Goal: Task Accomplishment & Management: Use online tool/utility

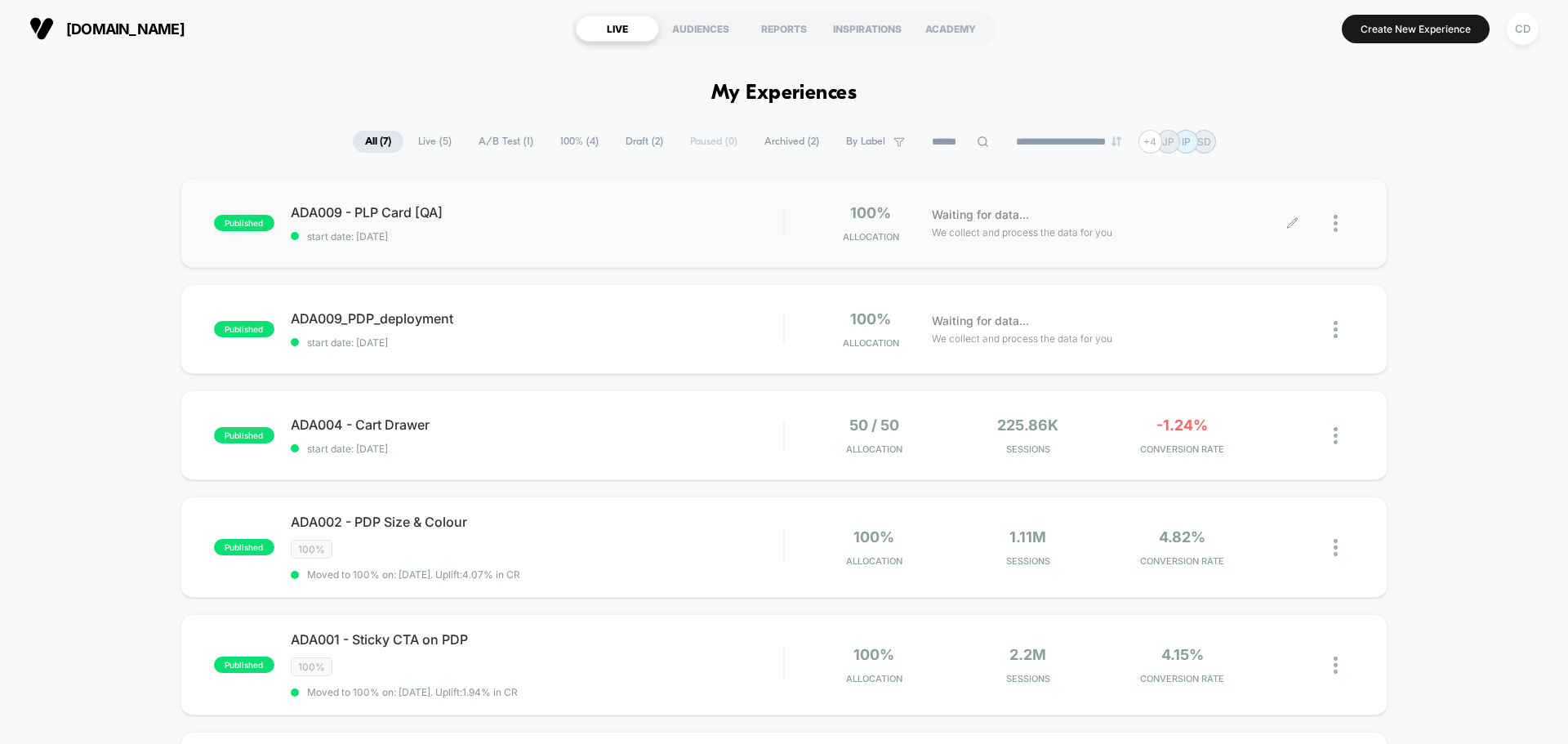
click at [1290, 223] on icon at bounding box center [1291, 222] width 9 height 9
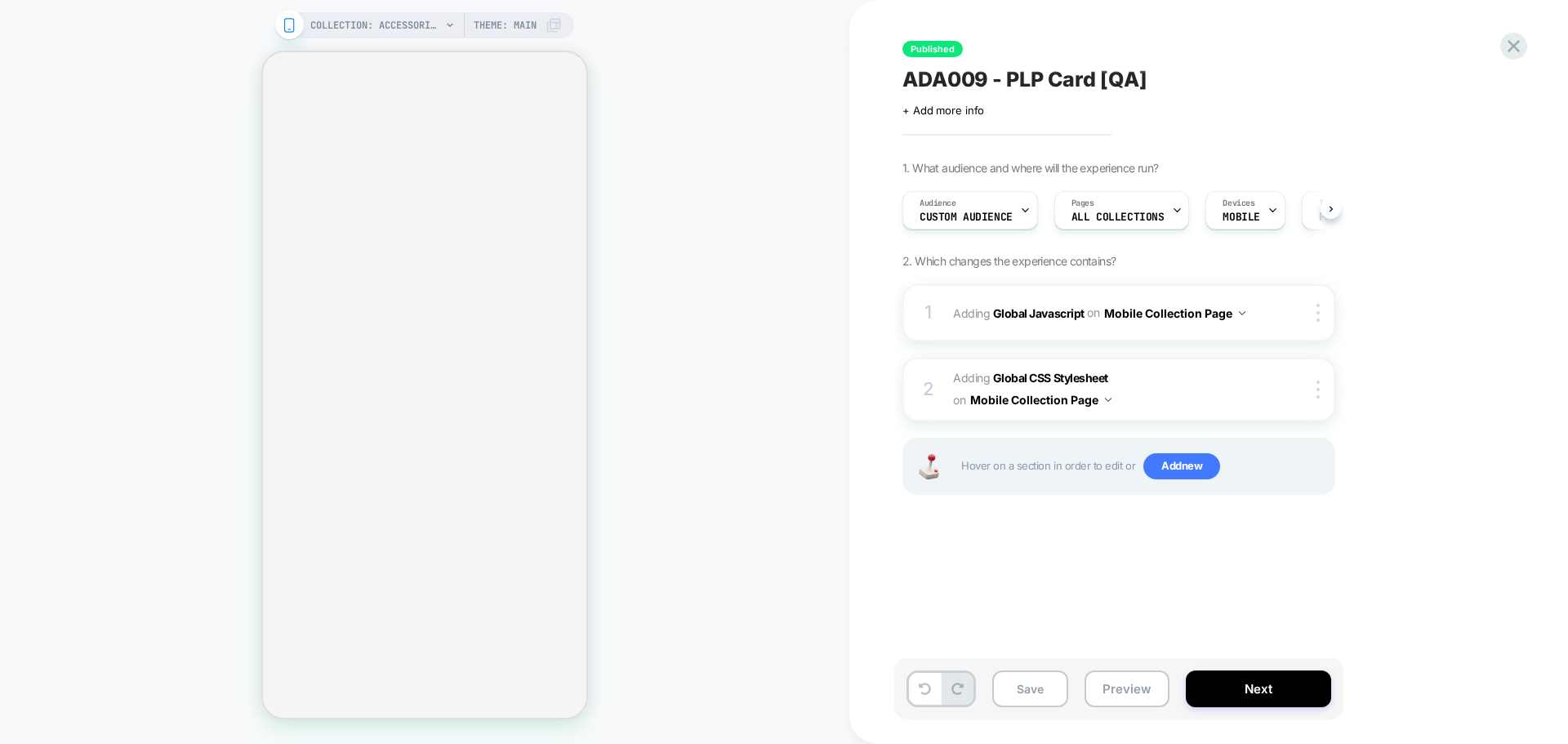
scroll to position [0, 1]
select select "**********"
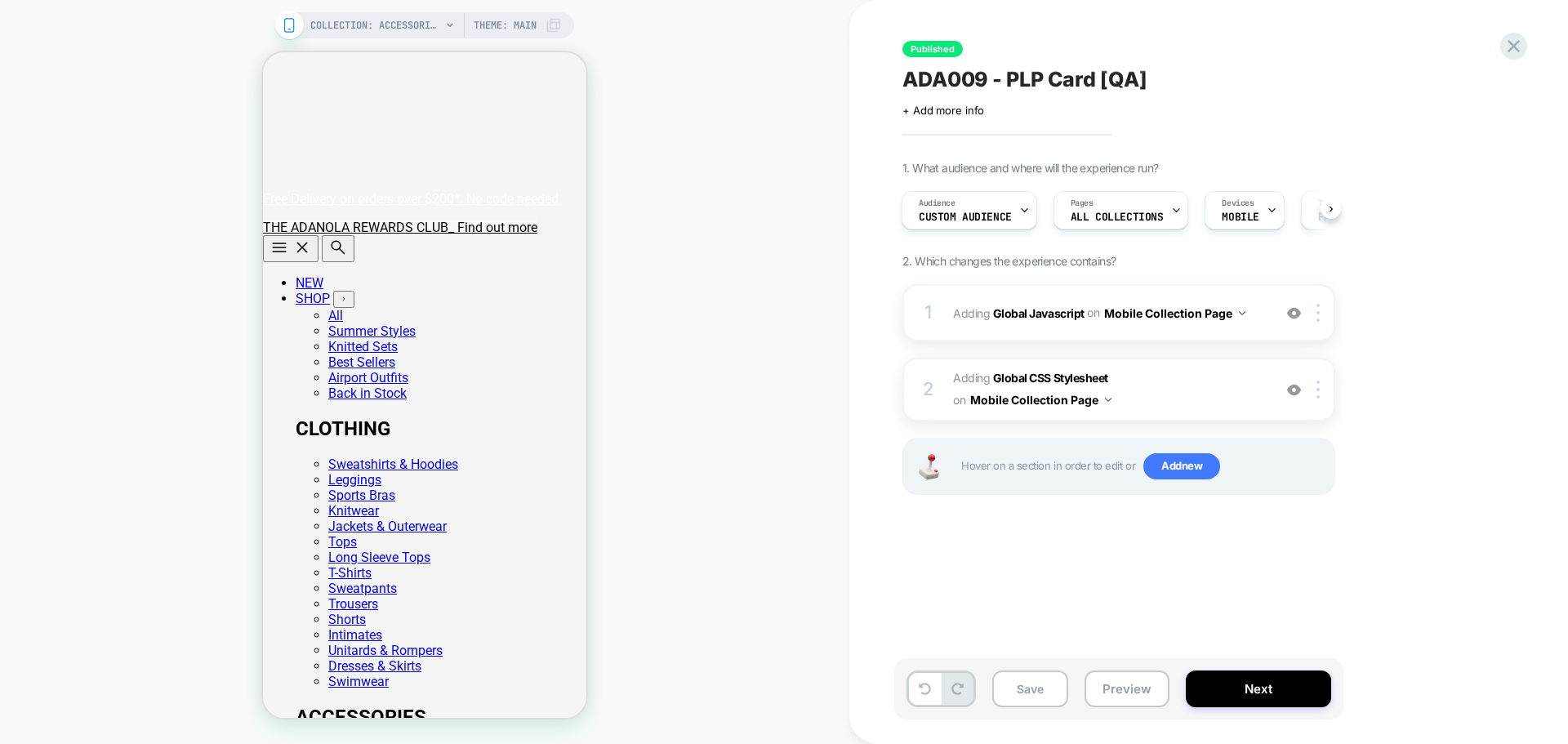
scroll to position [0, 0]
click at [0, 0] on b "Global CSS Stylesheet" at bounding box center [0, 0] width 0 height 0
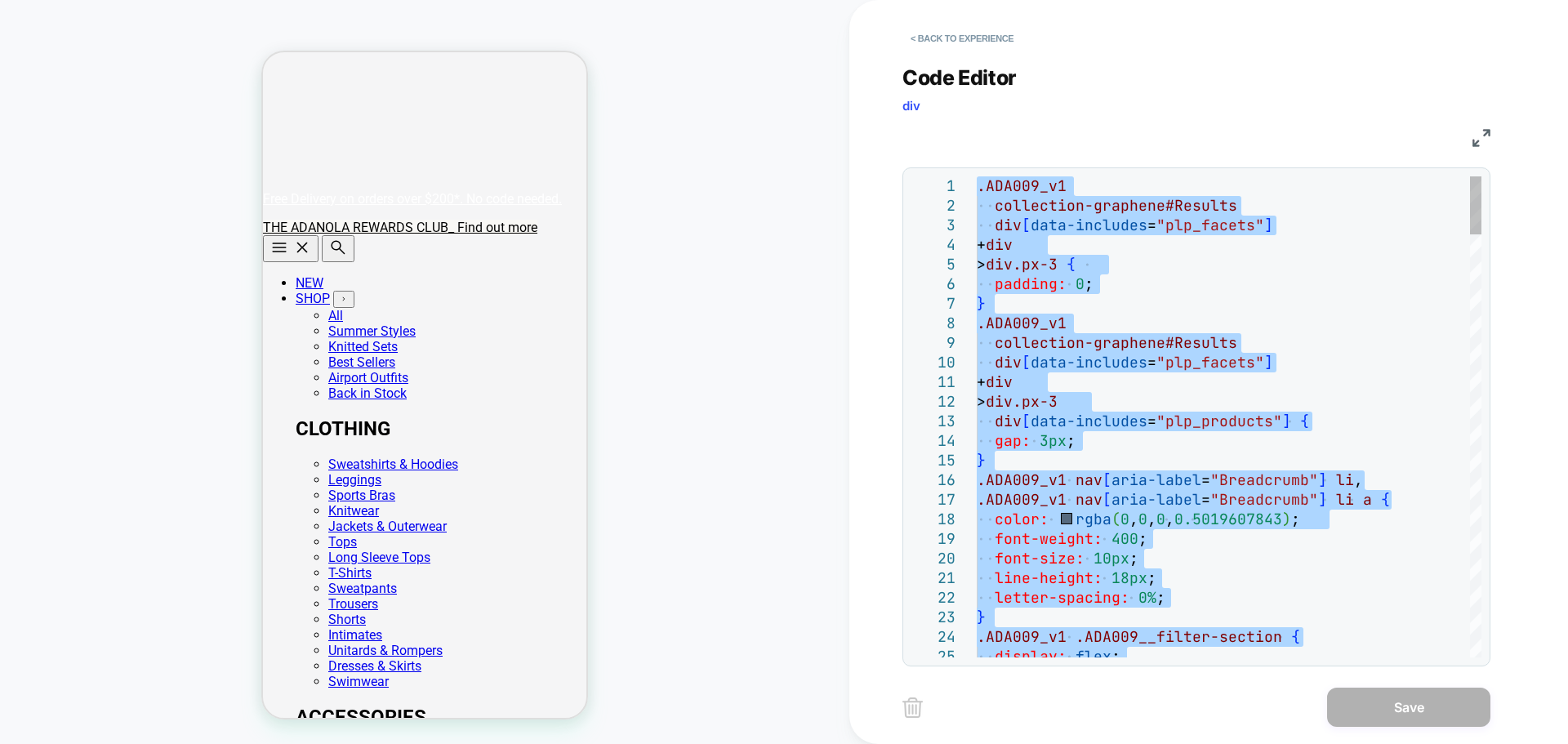
type textarea "**********"
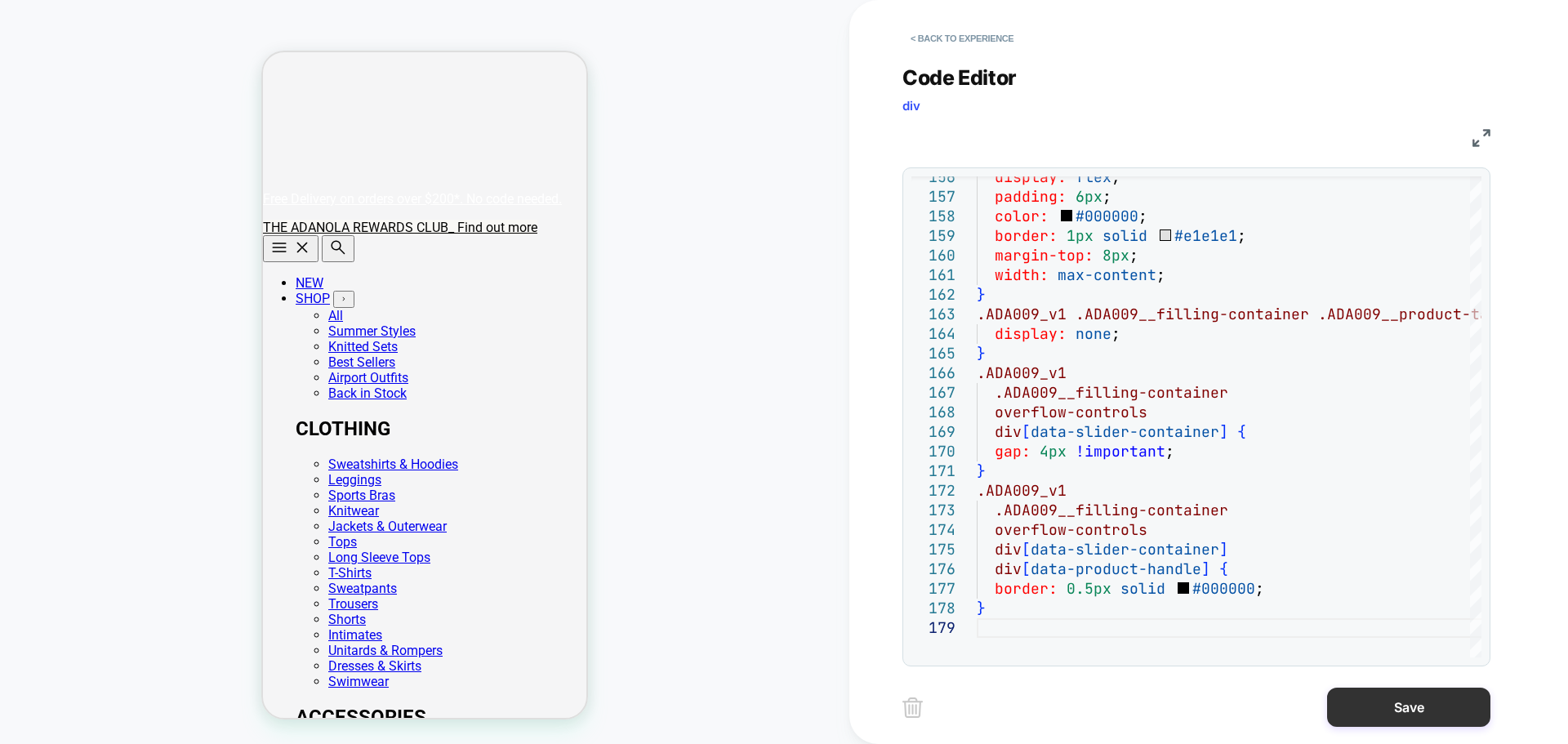
click at [67, 254] on button "Save" at bounding box center [49, 246] width 34 height 15
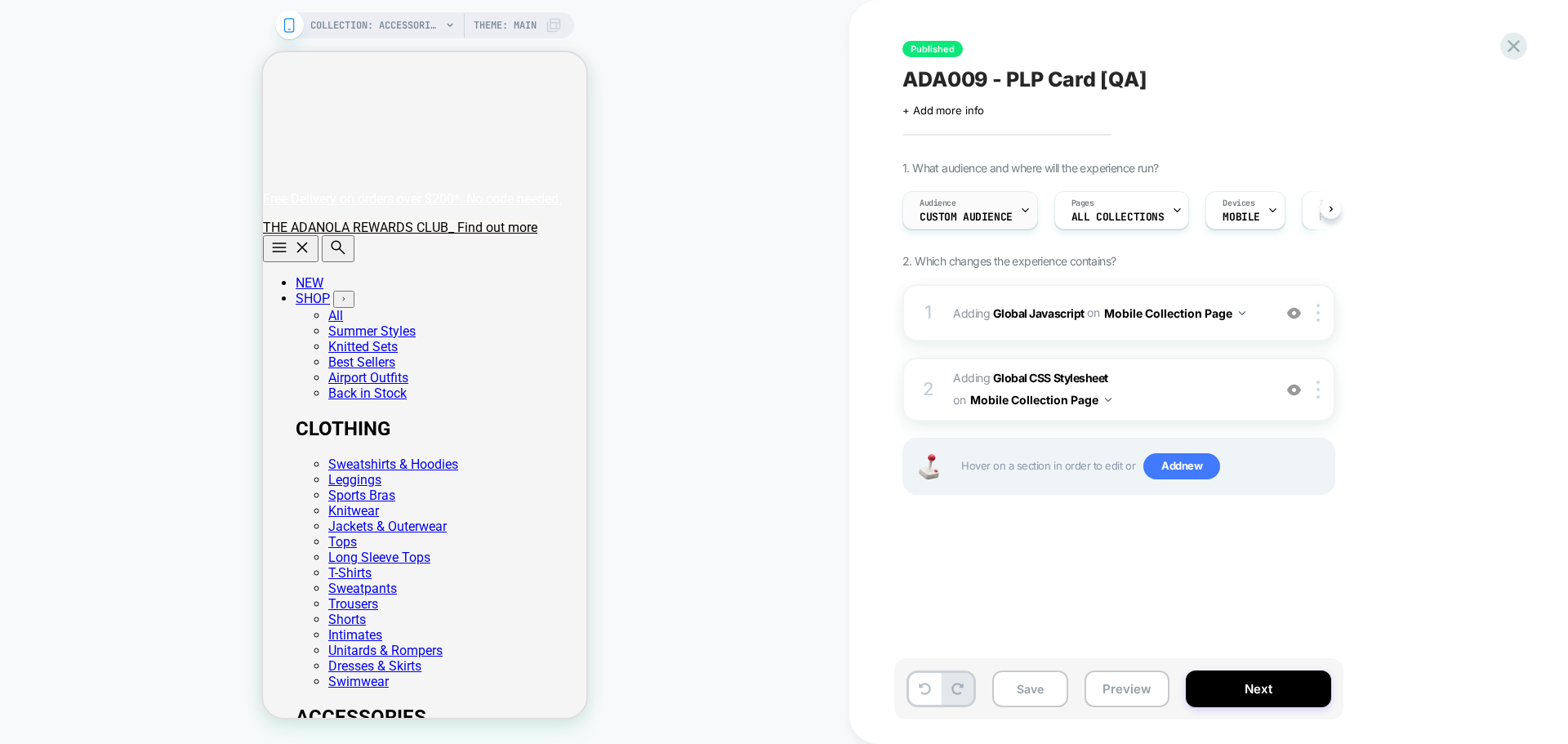
scroll to position [0, 1]
click at [1023, 676] on button "Save" at bounding box center [1030, 688] width 76 height 37
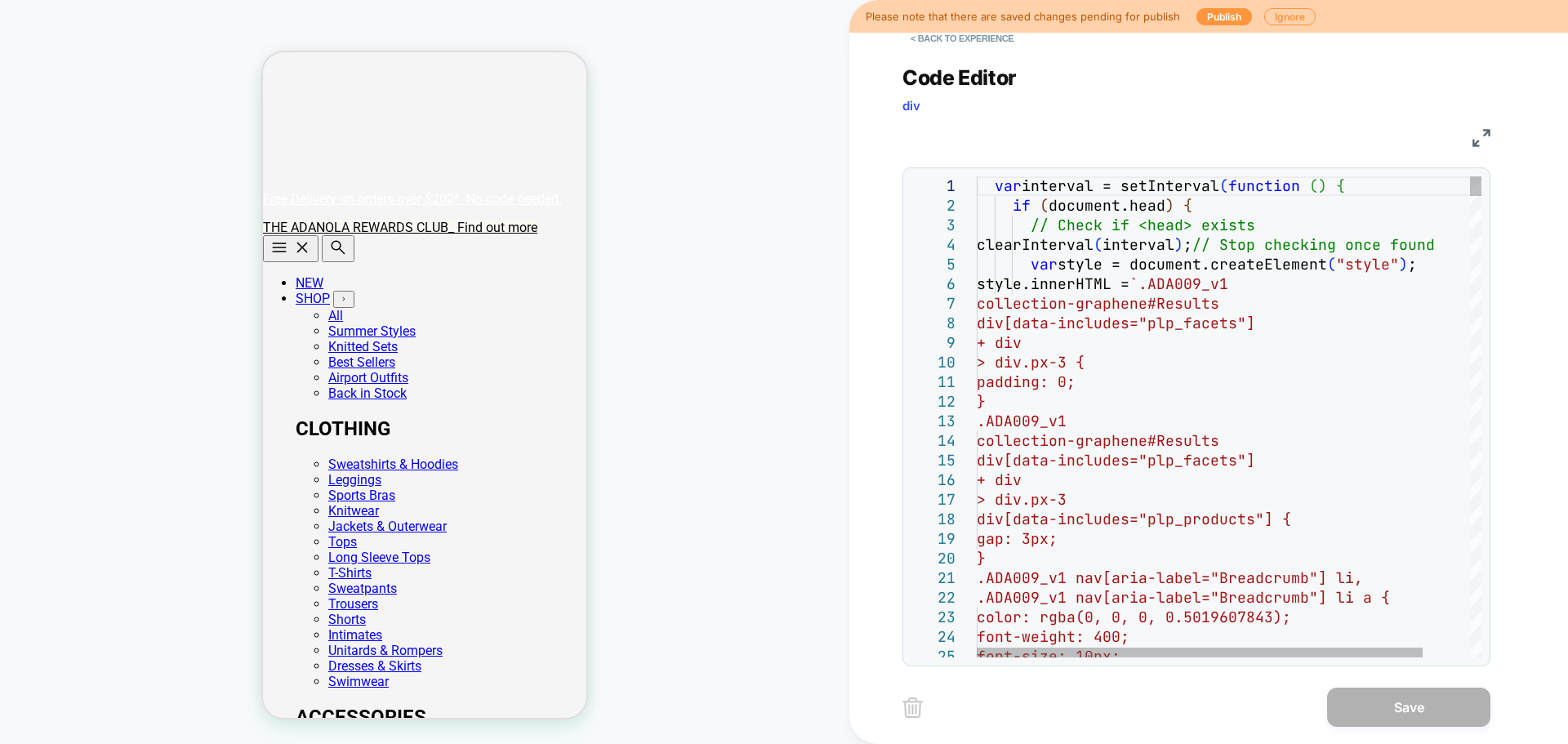
scroll to position [0, 0]
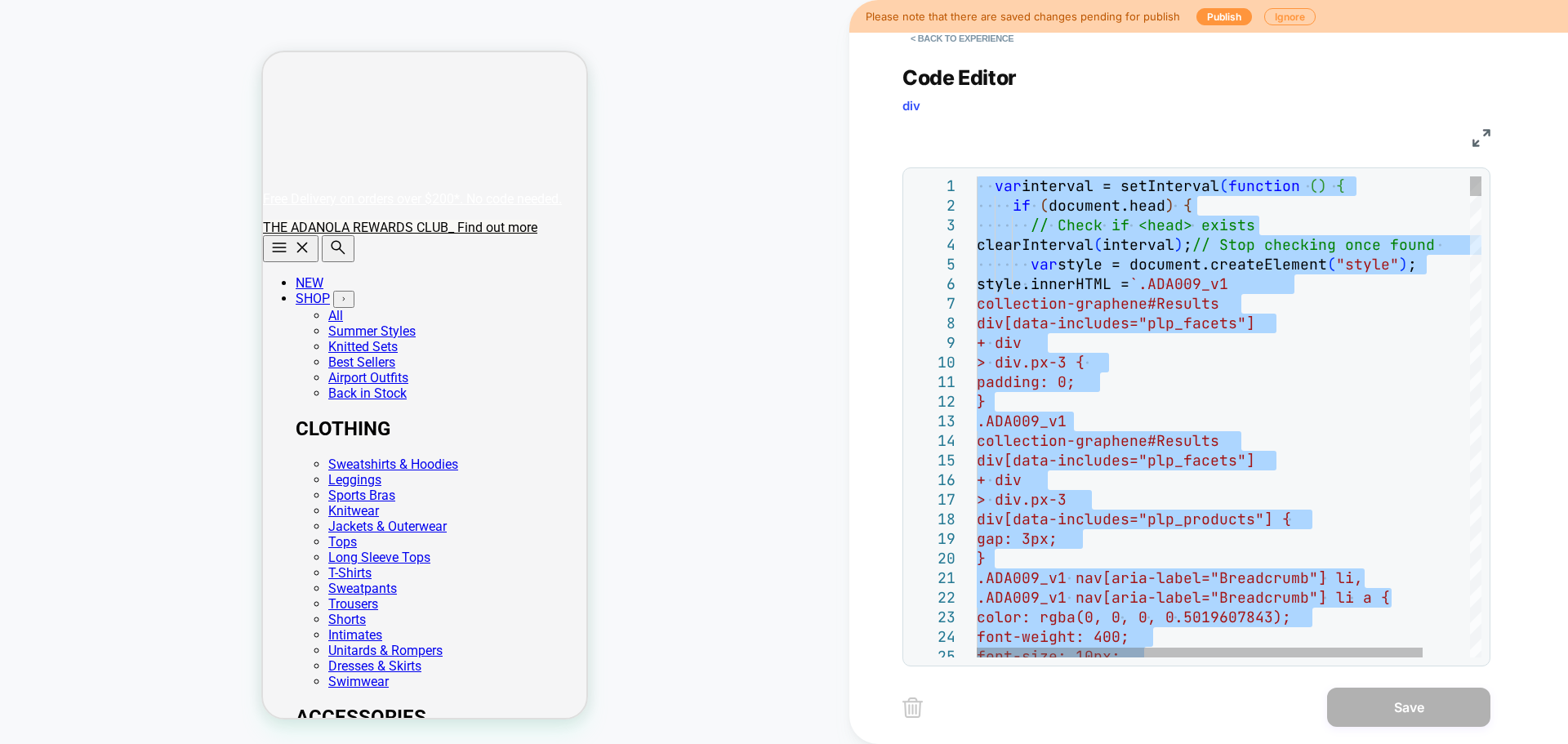
type textarea "*****"
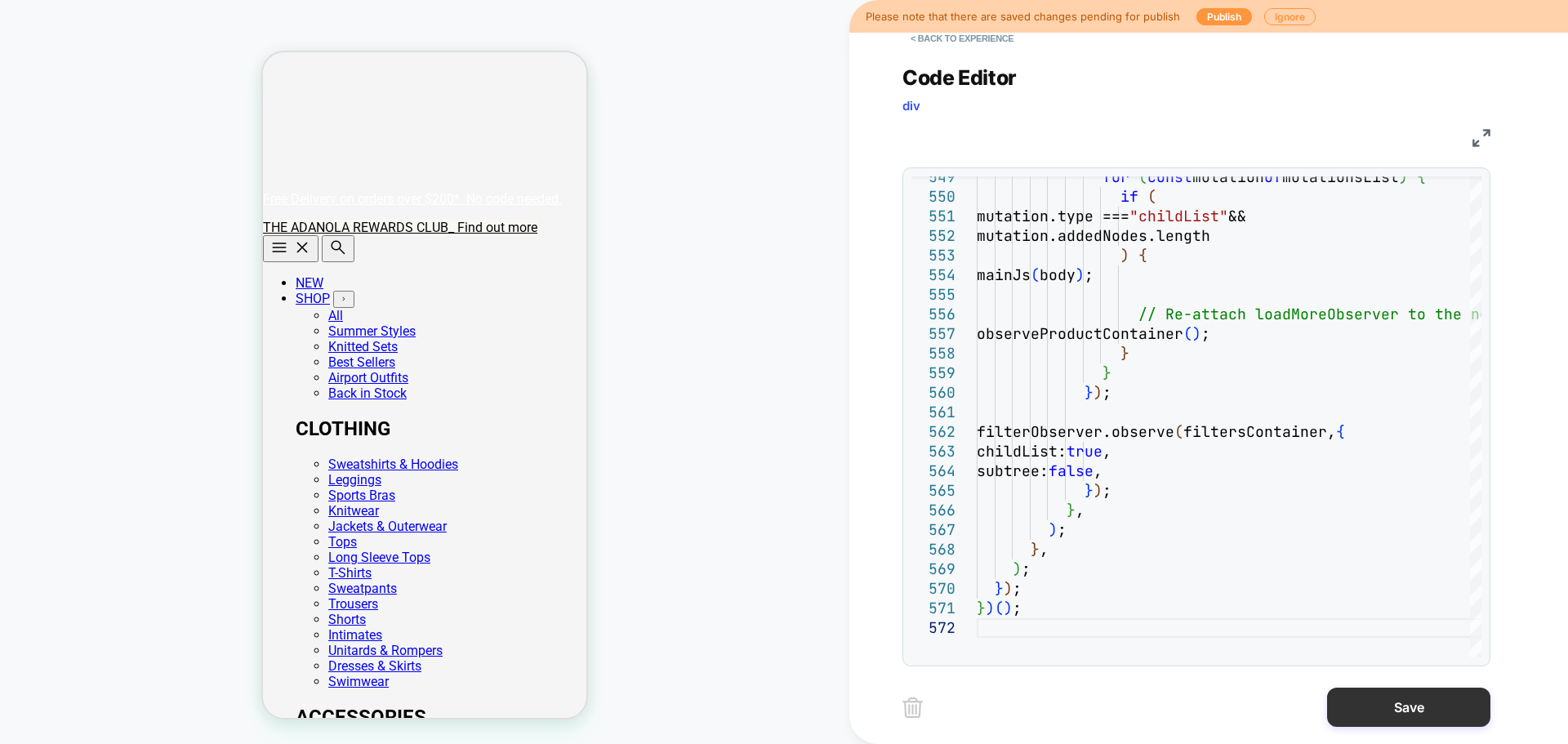
click at [1392, 696] on button "Save" at bounding box center [1409, 707] width 164 height 39
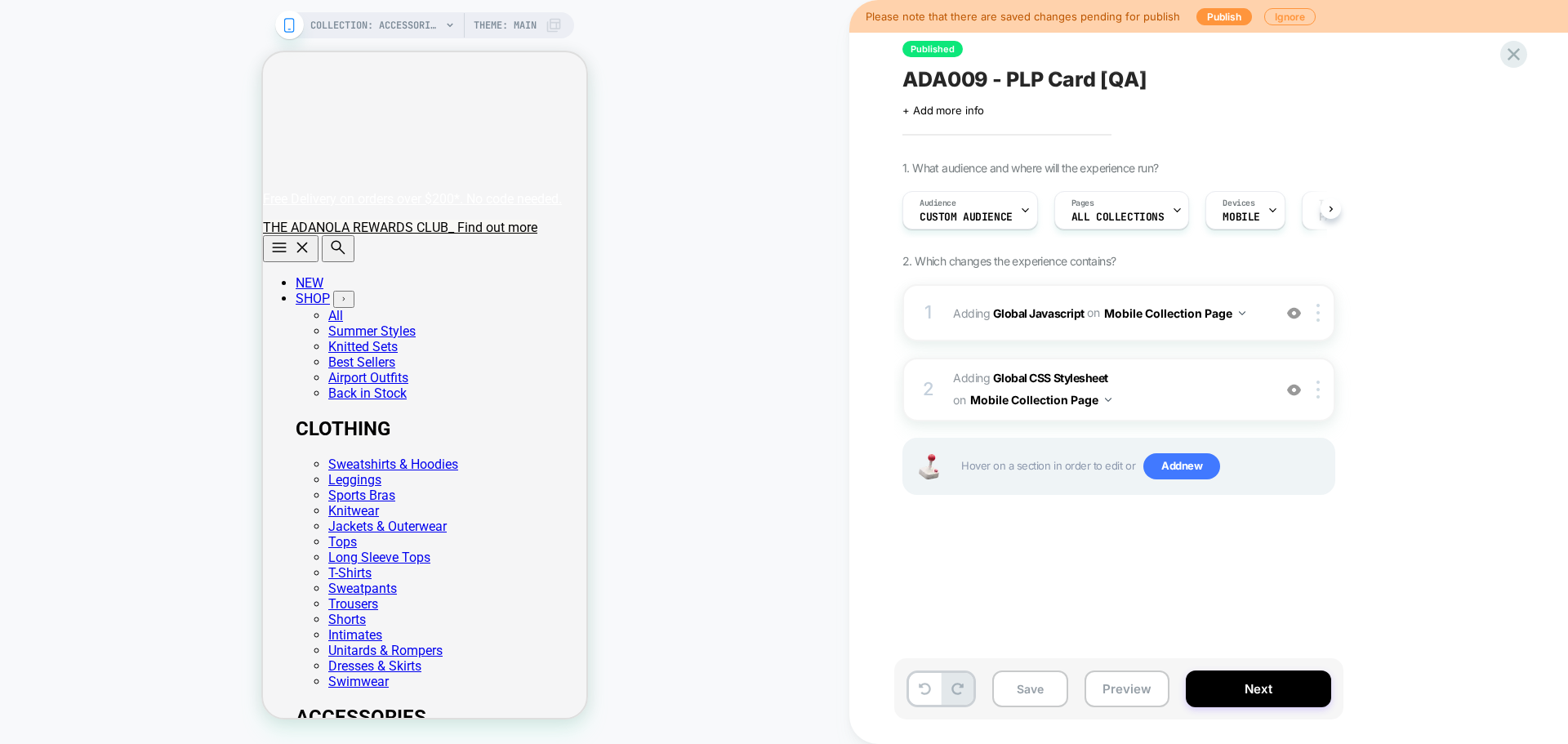
scroll to position [0, 1]
click at [1038, 687] on button "Save" at bounding box center [1030, 688] width 76 height 37
click at [1216, 25] on button "Publish" at bounding box center [1224, 17] width 55 height 17
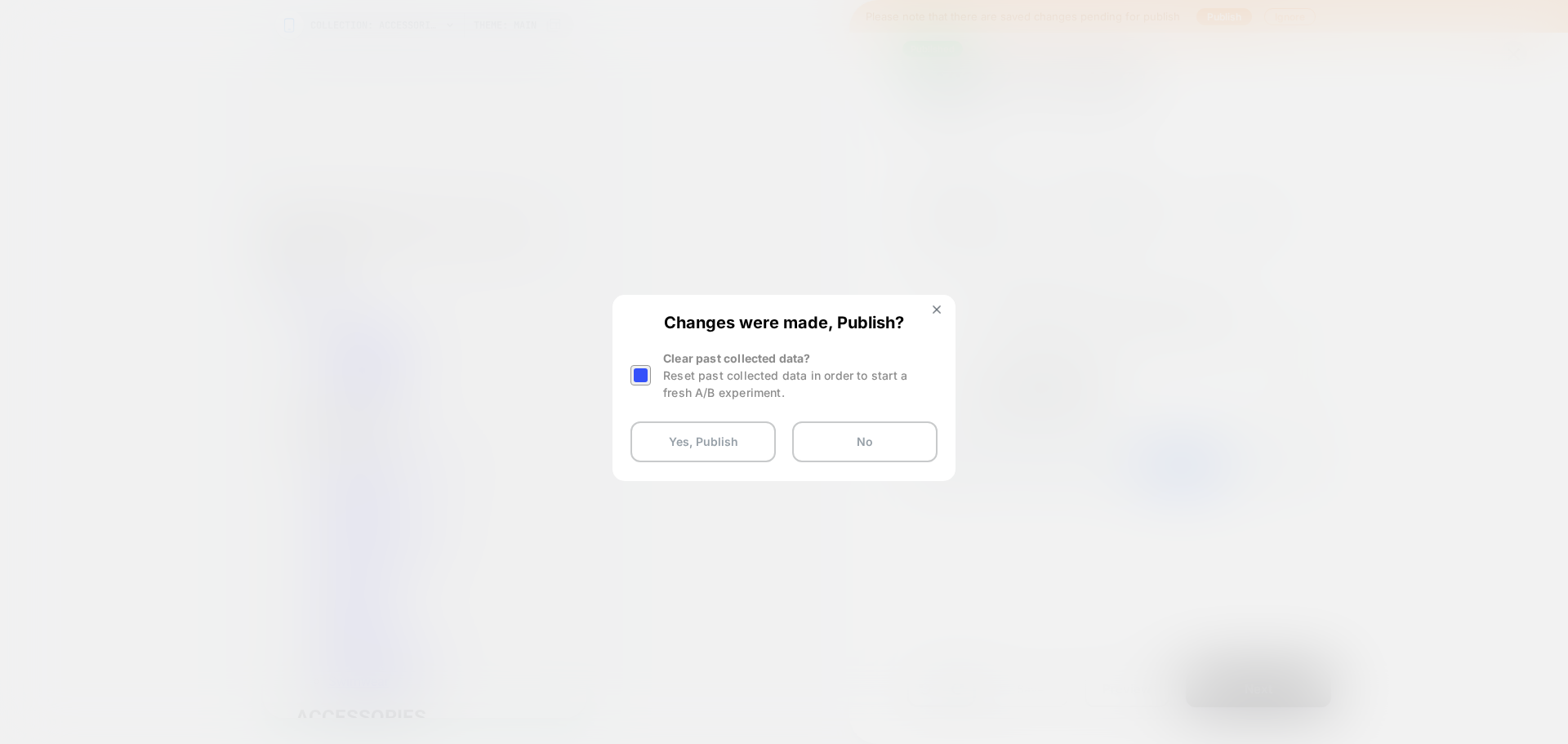
click at [638, 377] on div at bounding box center [640, 375] width 20 height 20
click at [744, 447] on button "Yes, Publish" at bounding box center [703, 441] width 145 height 41
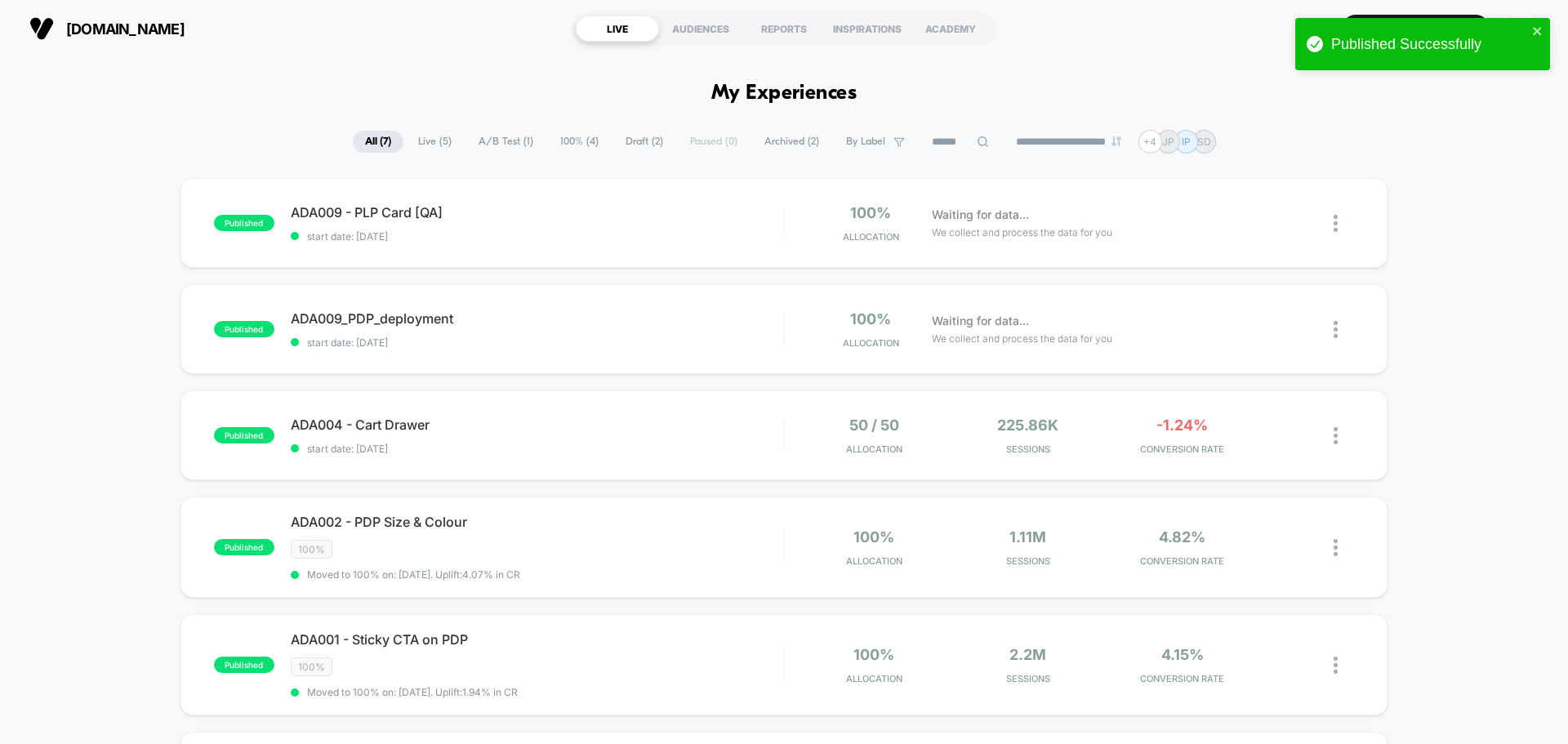
click at [126, 144] on div "**********" at bounding box center [784, 141] width 1568 height 24
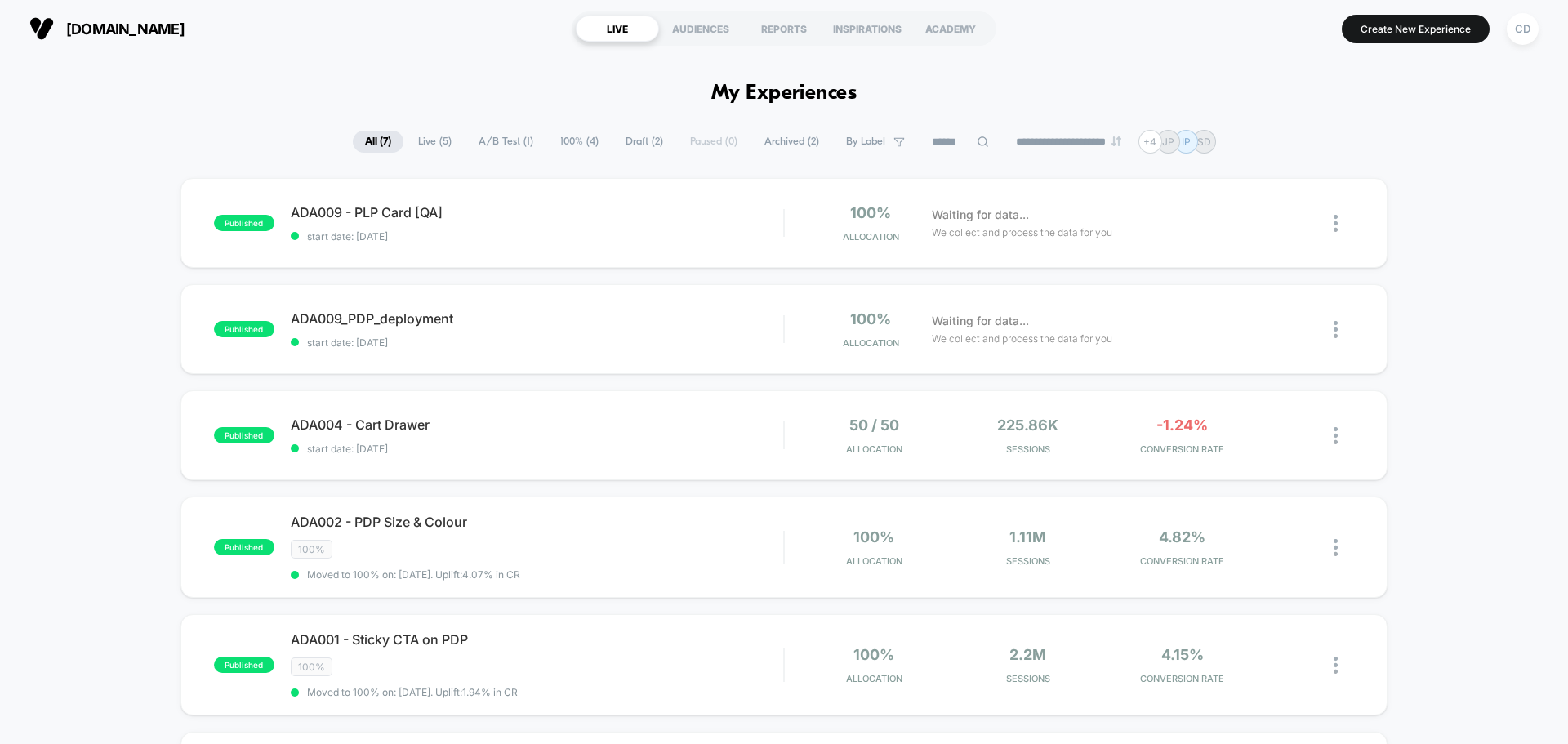
click at [1016, 222] on span "Waiting for data..." at bounding box center [981, 214] width 97 height 18
click at [105, 187] on div "published ADA009 - PLP Card [QA] start date: [DATE] 100% Allocation Waiting for…" at bounding box center [784, 593] width 1568 height 831
click at [1295, 222] on icon at bounding box center [1293, 223] width 12 height 12
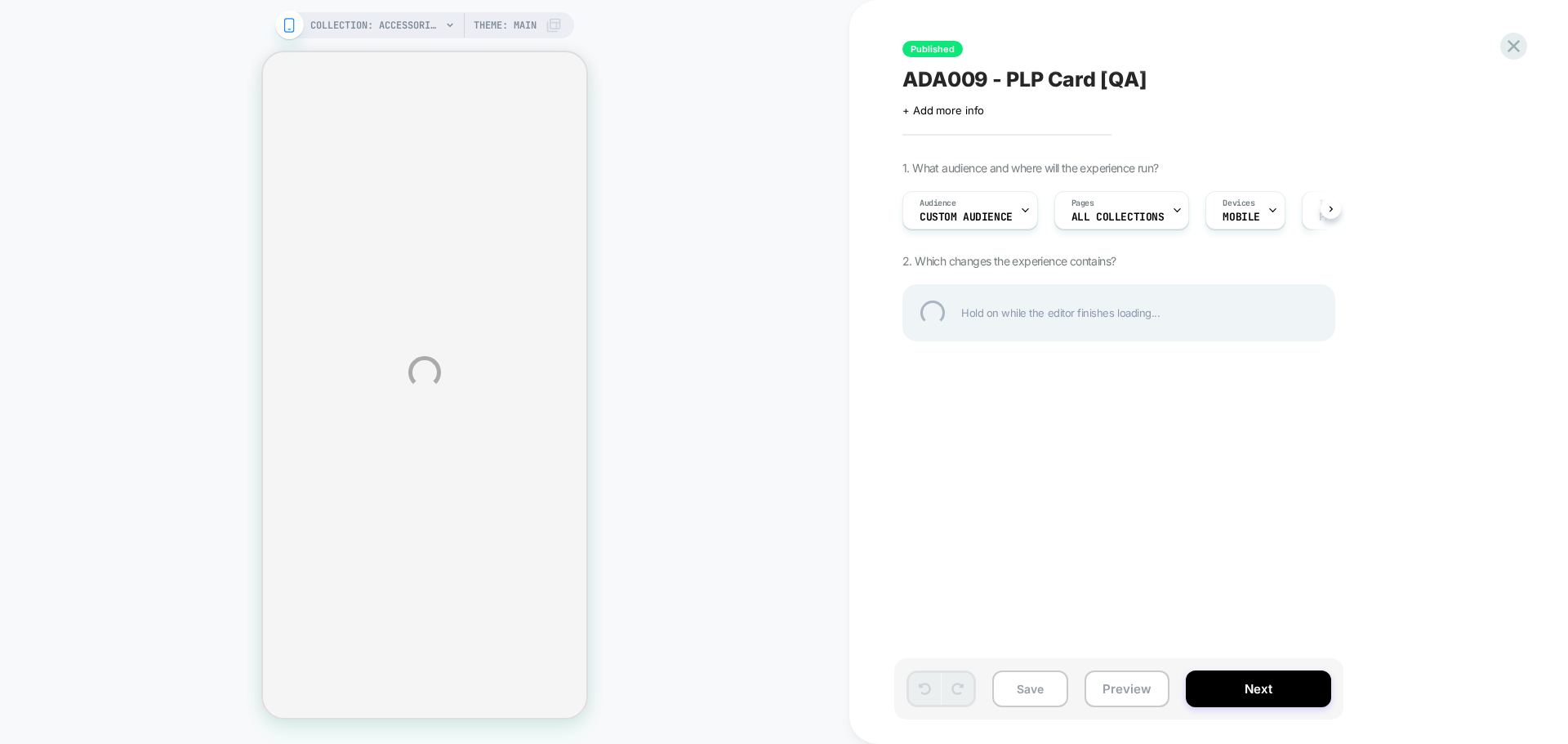
select select "**********"
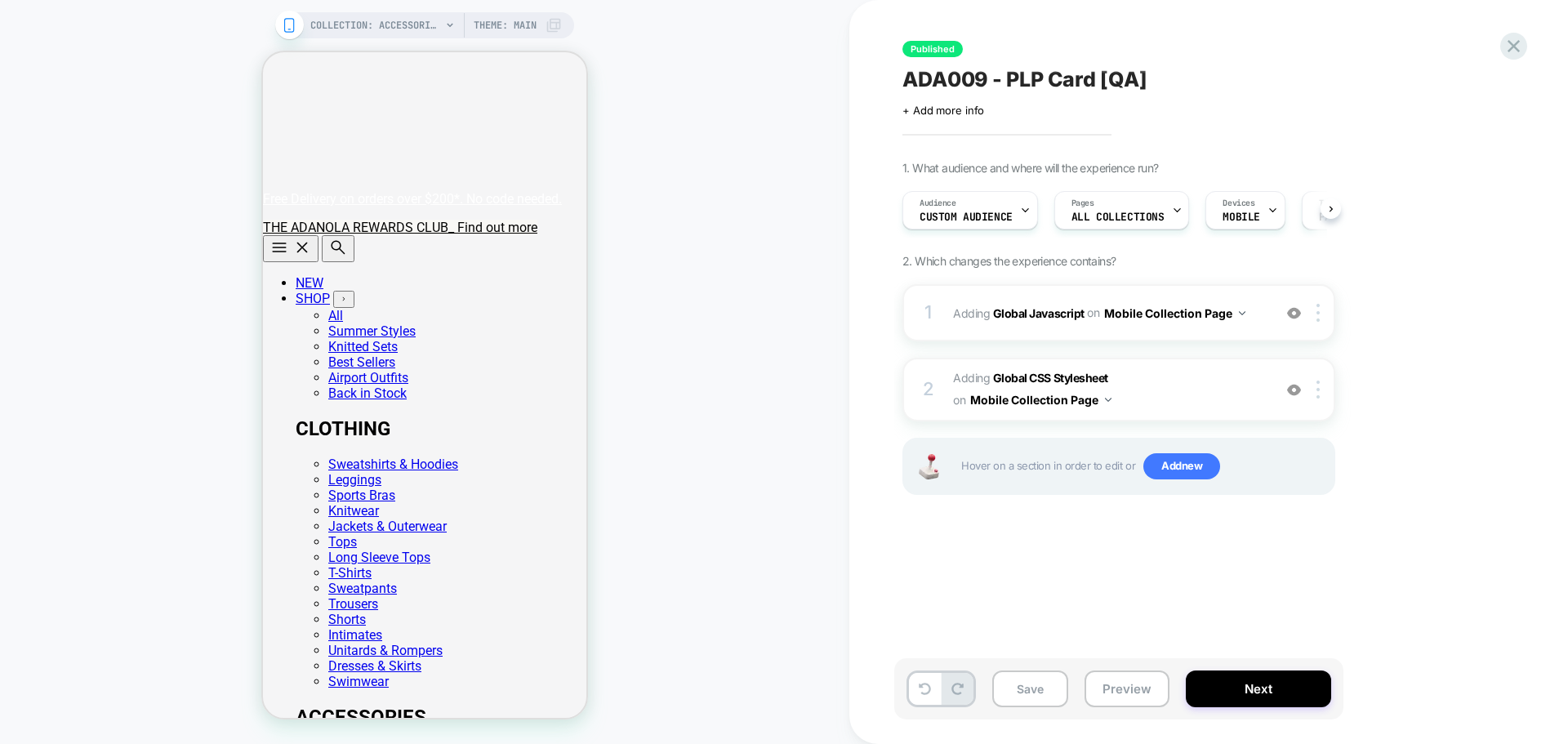
scroll to position [0, 1]
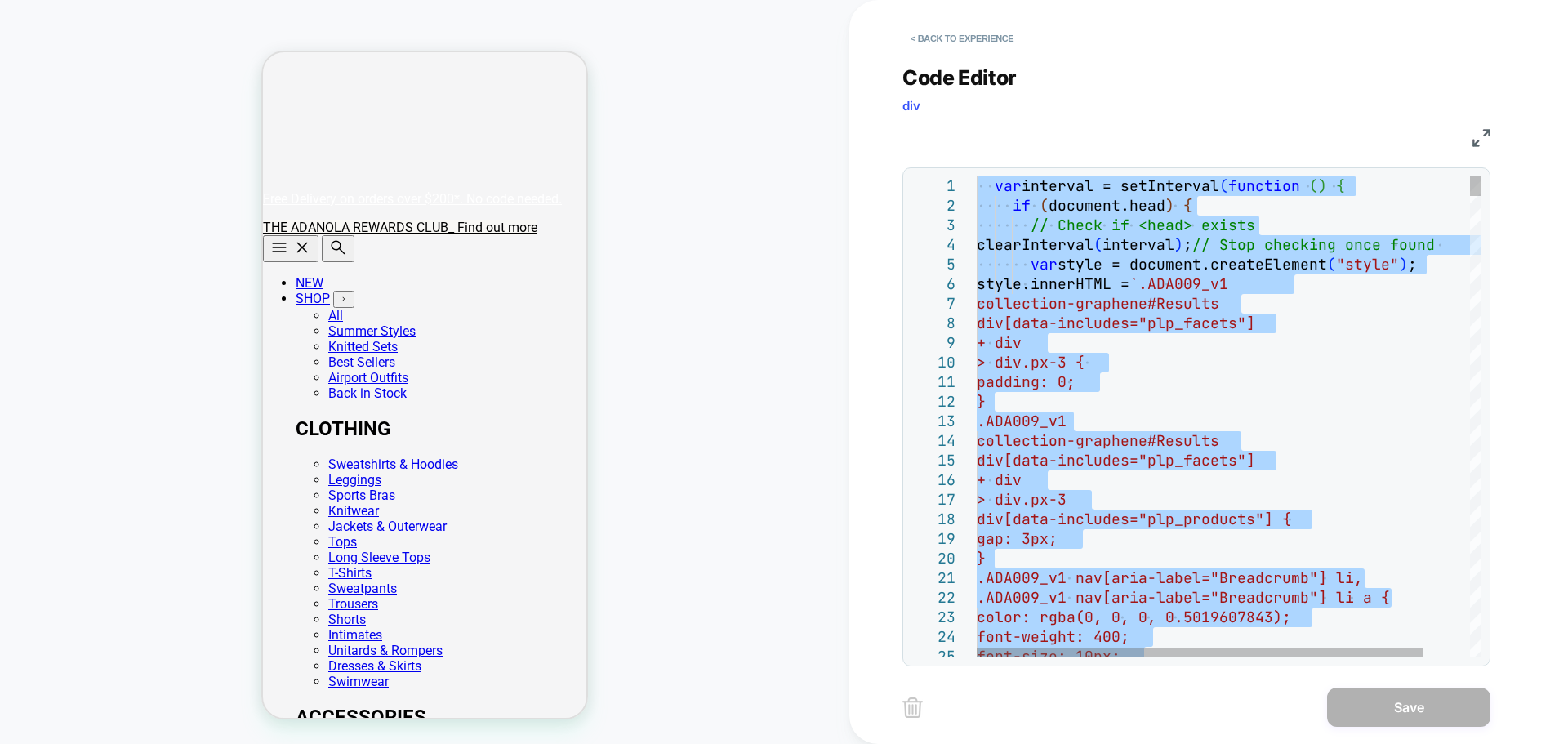
type textarea "**********"
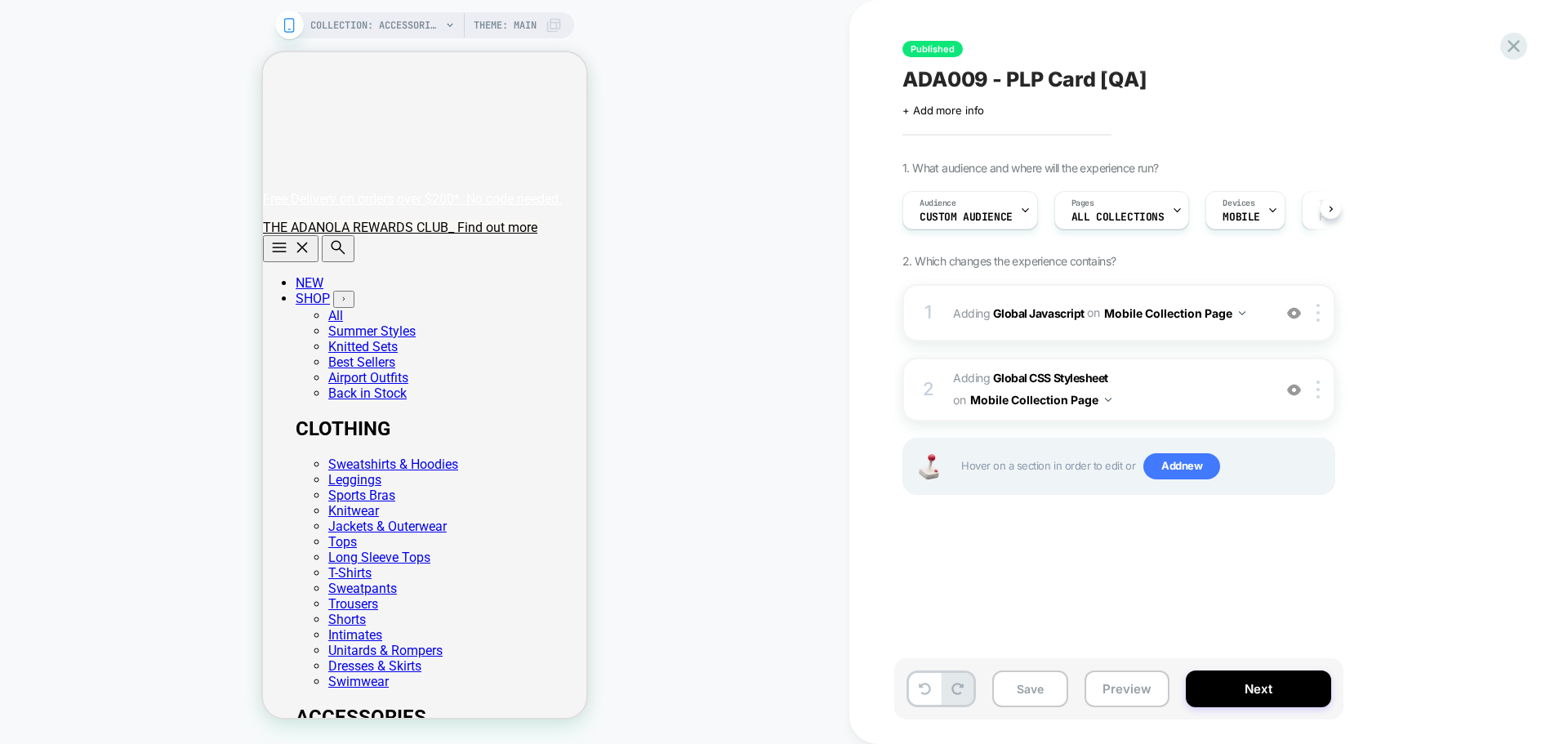
scroll to position [0, 1]
click at [1039, 373] on b "Global CSS Stylesheet" at bounding box center [1050, 378] width 115 height 14
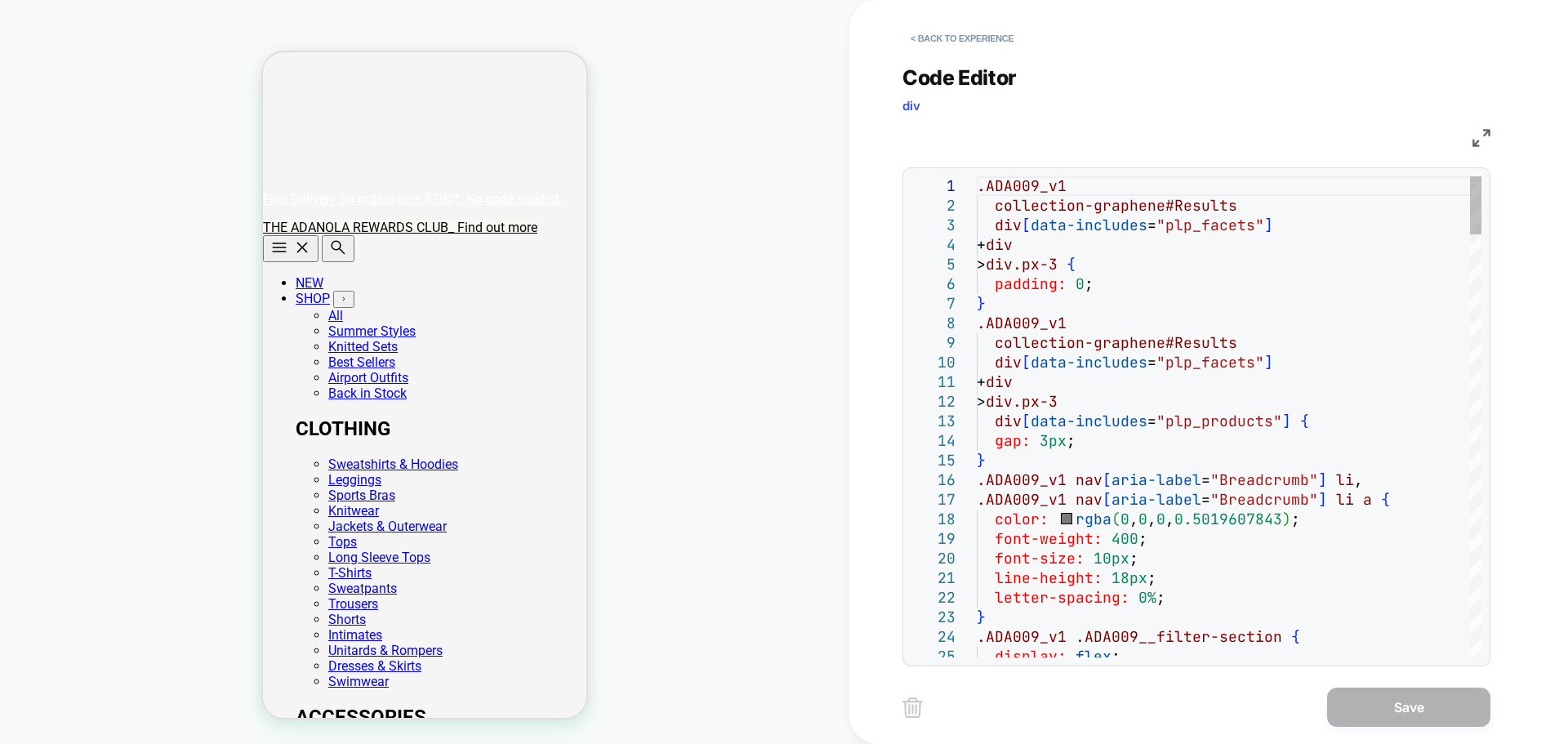
scroll to position [0, 0]
type textarea "**********"
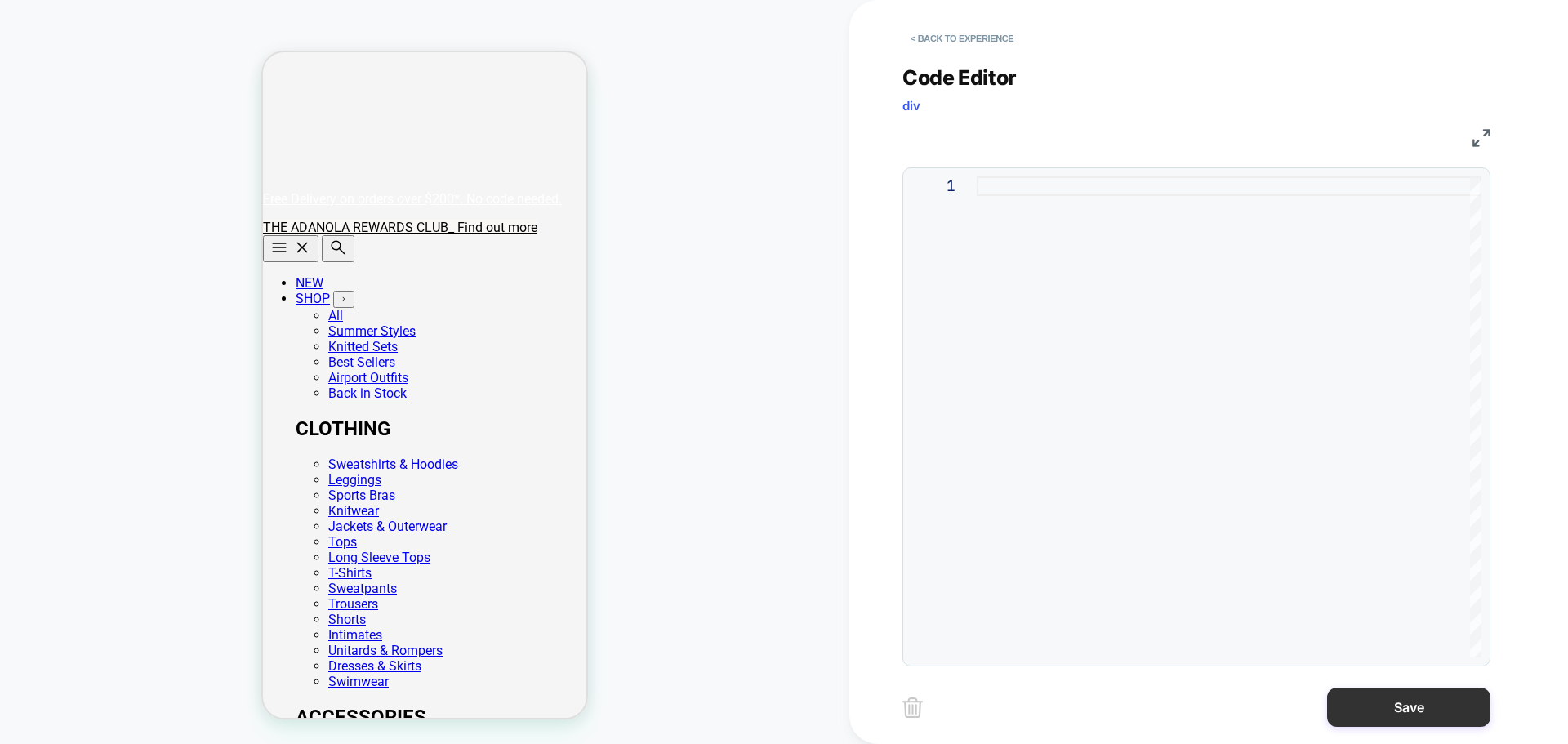
click at [1353, 708] on button "Save" at bounding box center [1409, 707] width 164 height 39
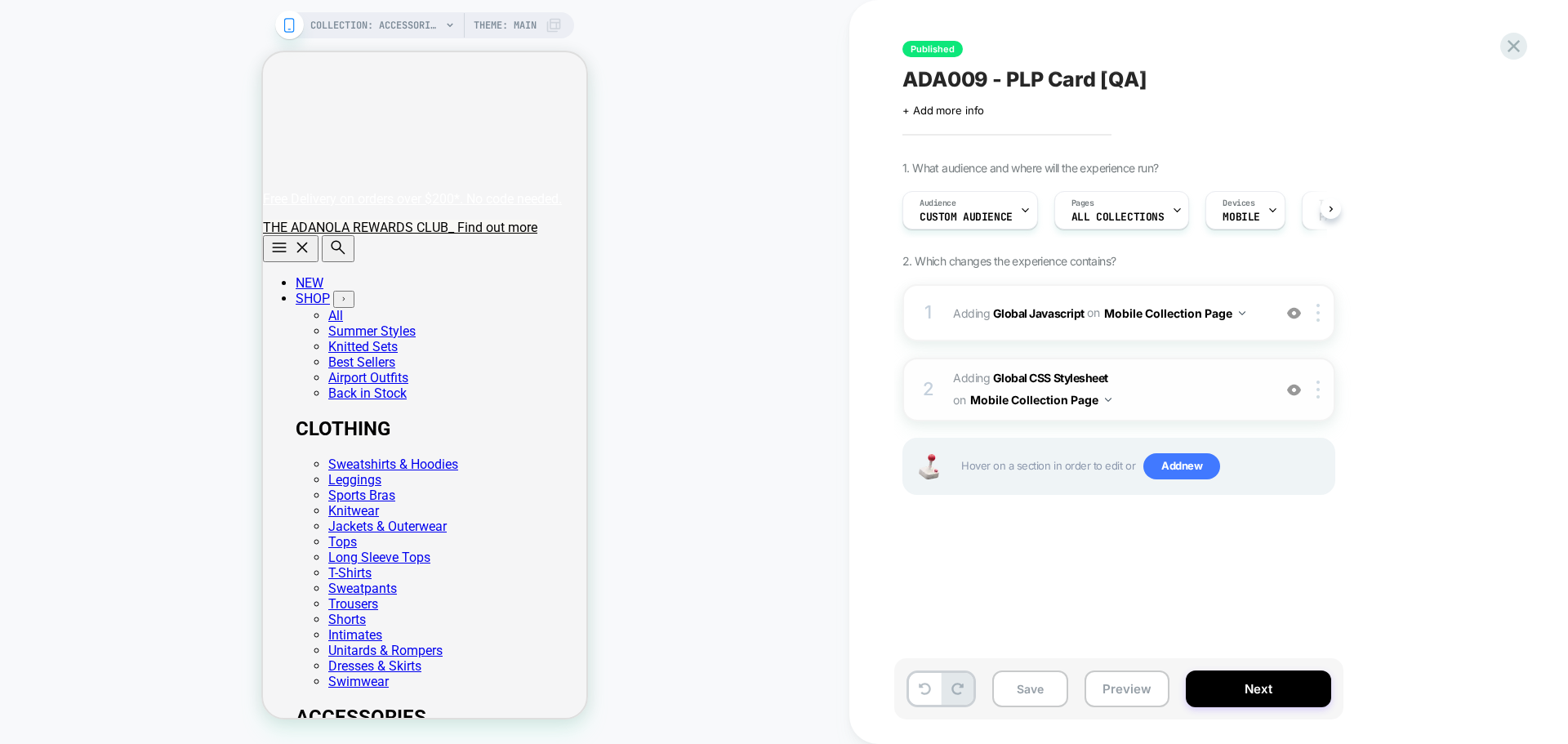
scroll to position [0, 1]
click at [1034, 316] on b "Global Javascript" at bounding box center [1039, 312] width 91 height 14
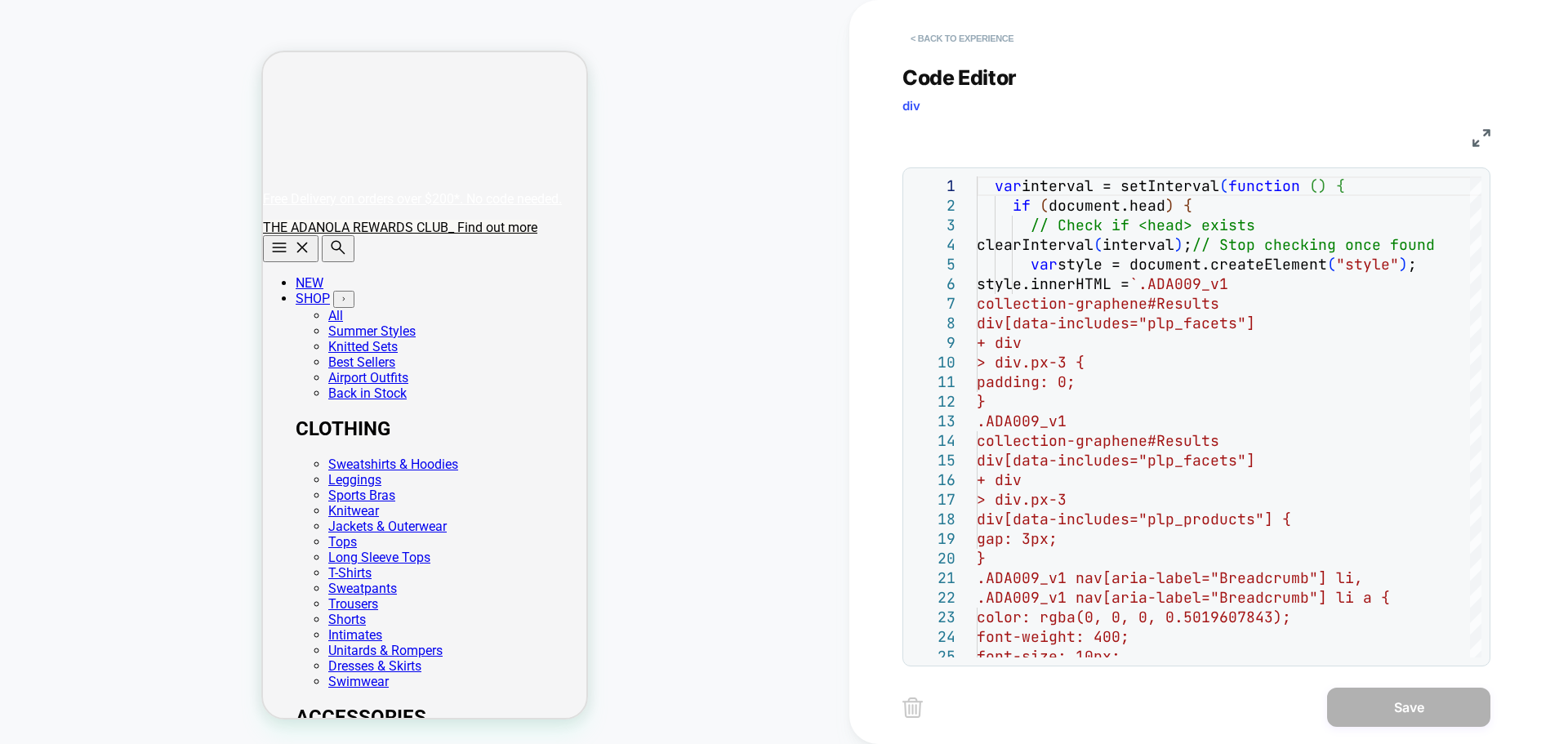
click at [954, 39] on button "< Back to experience" at bounding box center [962, 38] width 119 height 26
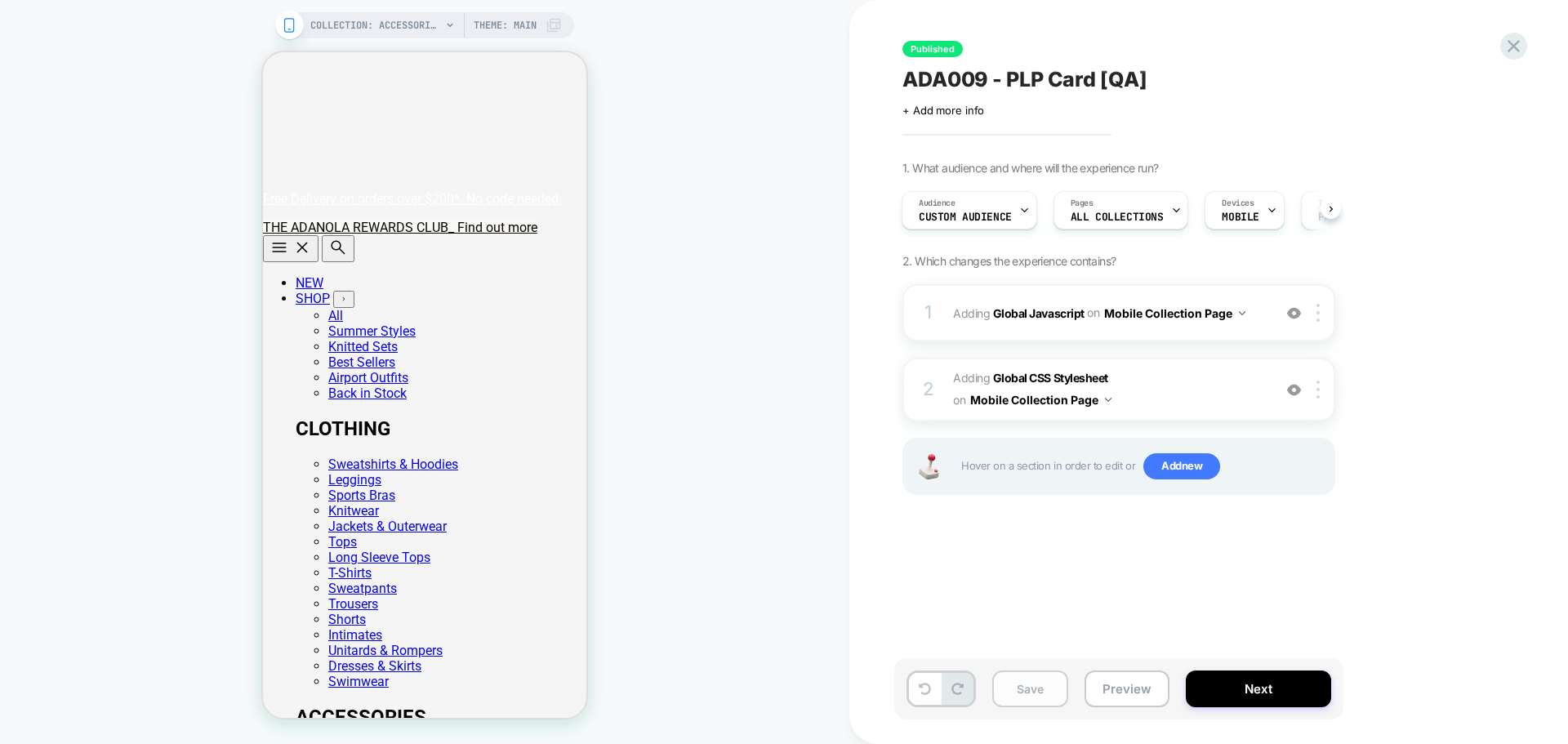
click at [1034, 686] on button "Save" at bounding box center [1030, 688] width 76 height 37
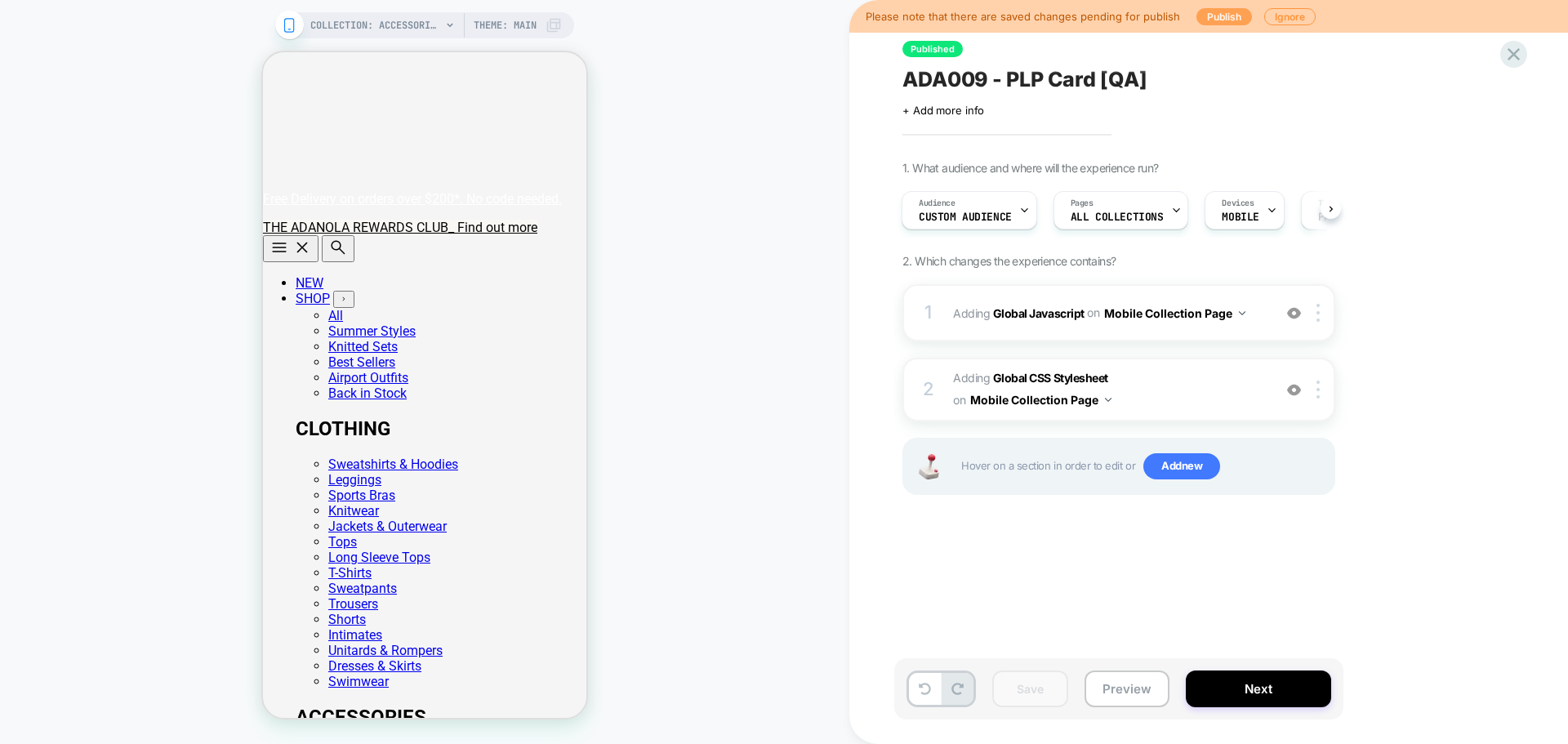
click at [1218, 14] on button "Publish" at bounding box center [1224, 17] width 55 height 17
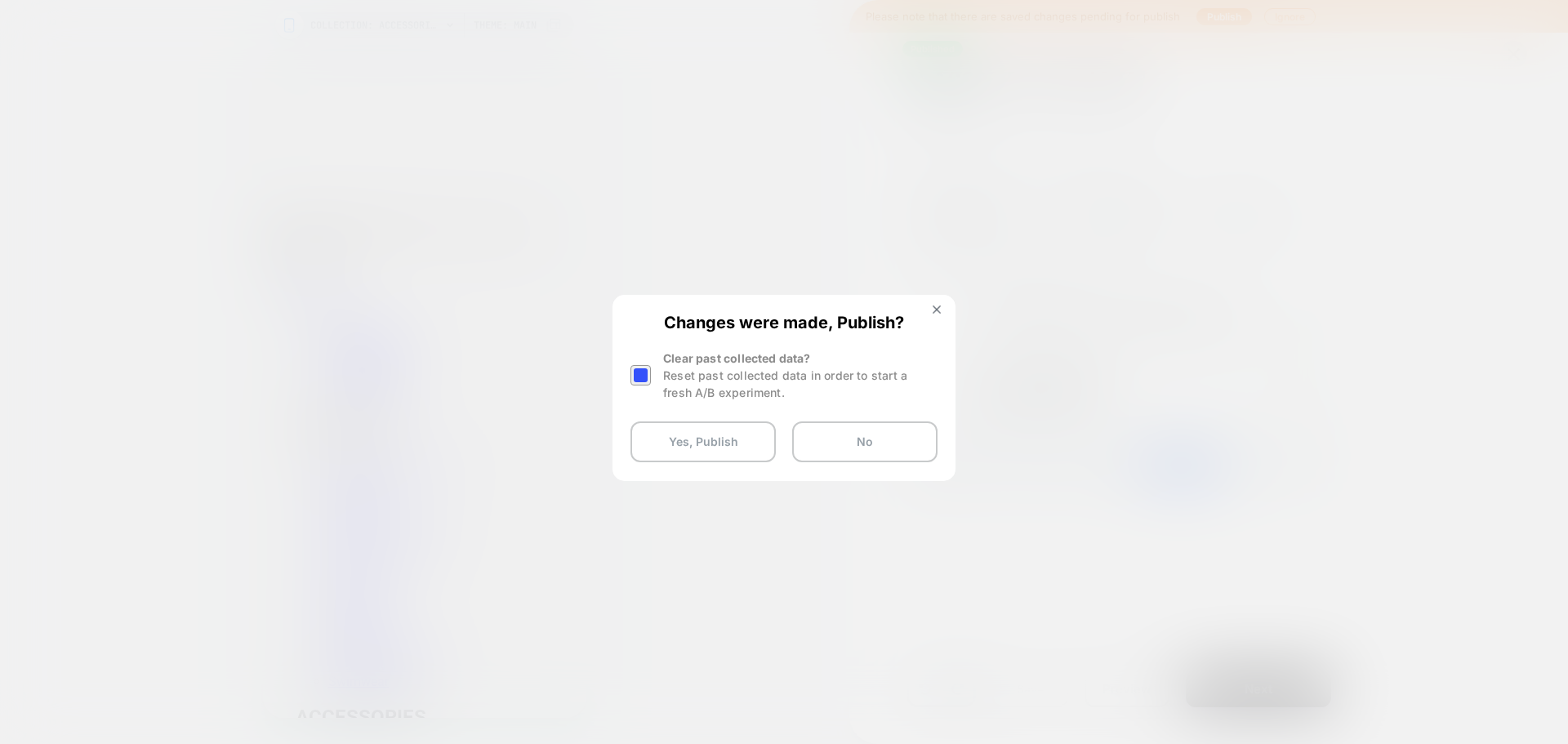
click at [638, 373] on div at bounding box center [640, 375] width 20 height 20
click at [678, 438] on button "Yes, Publish" at bounding box center [703, 441] width 145 height 41
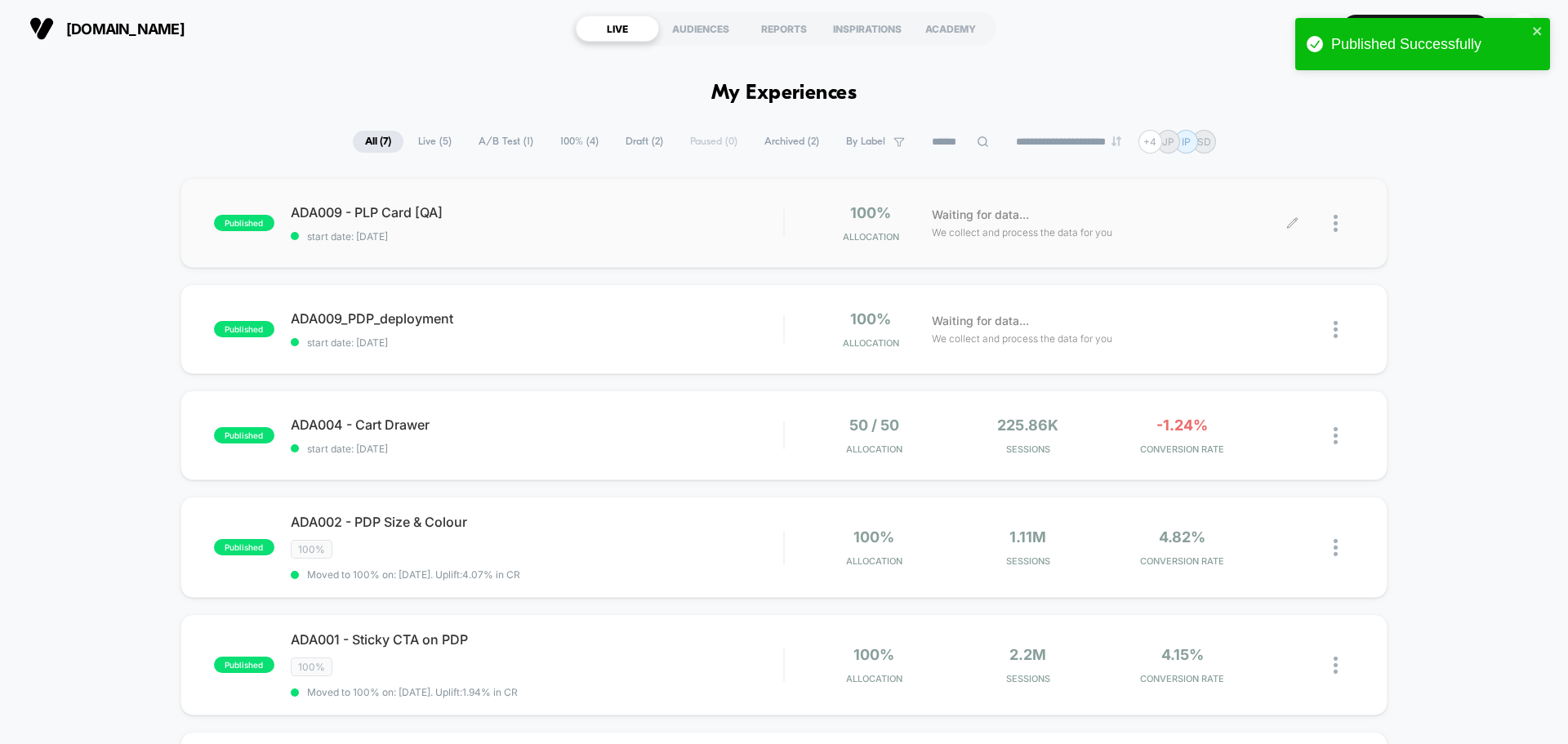
click at [1196, 218] on div "Waiting for data... We collect and process the data for you" at bounding box center [1108, 222] width 369 height 38
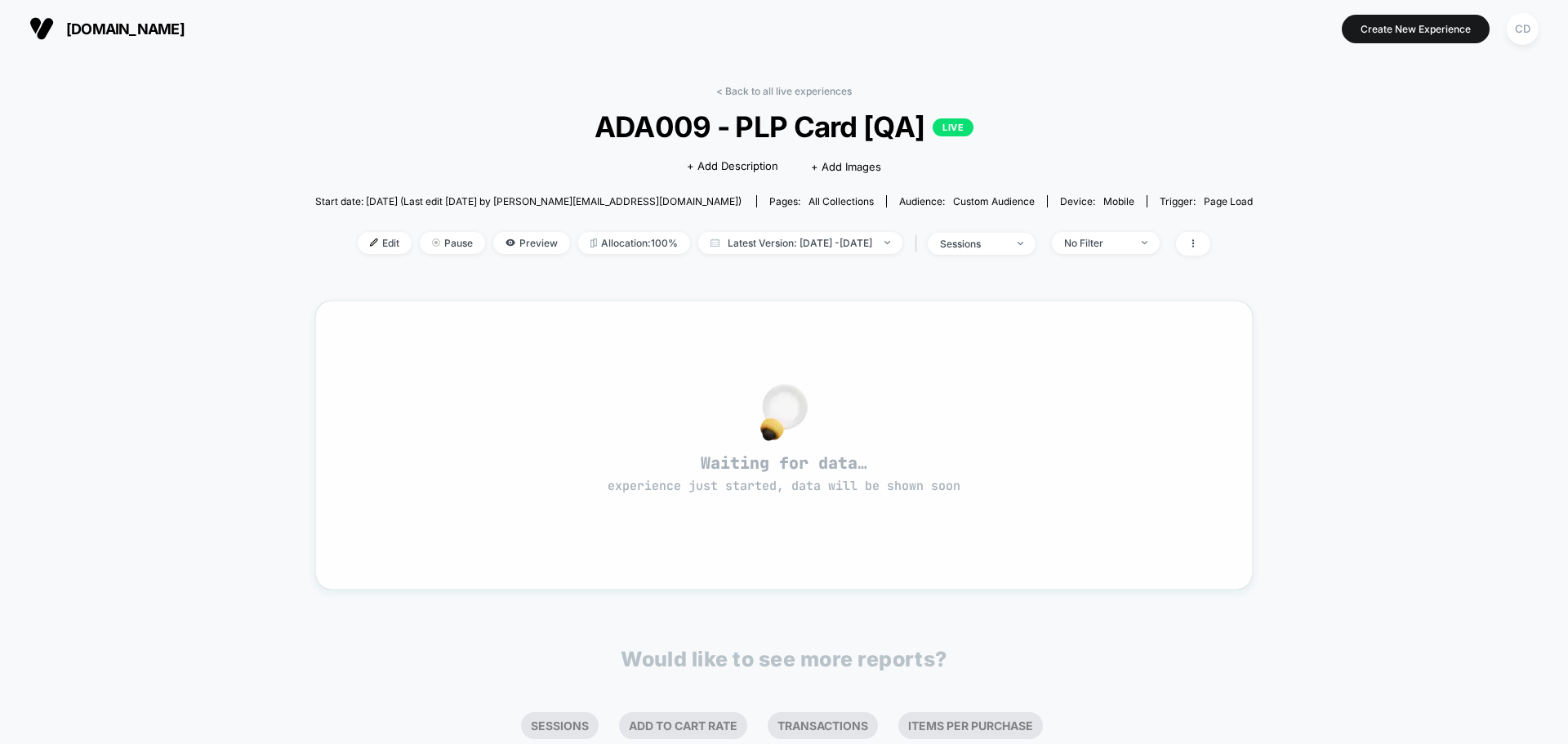
drag, startPoint x: 885, startPoint y: 464, endPoint x: 648, endPoint y: 432, distance: 239.2
click at [648, 432] on div "Waiting for data… experience just started, data will be shown soon" at bounding box center [784, 445] width 879 height 230
